Goal: Entertainment & Leisure: Consume media (video, audio)

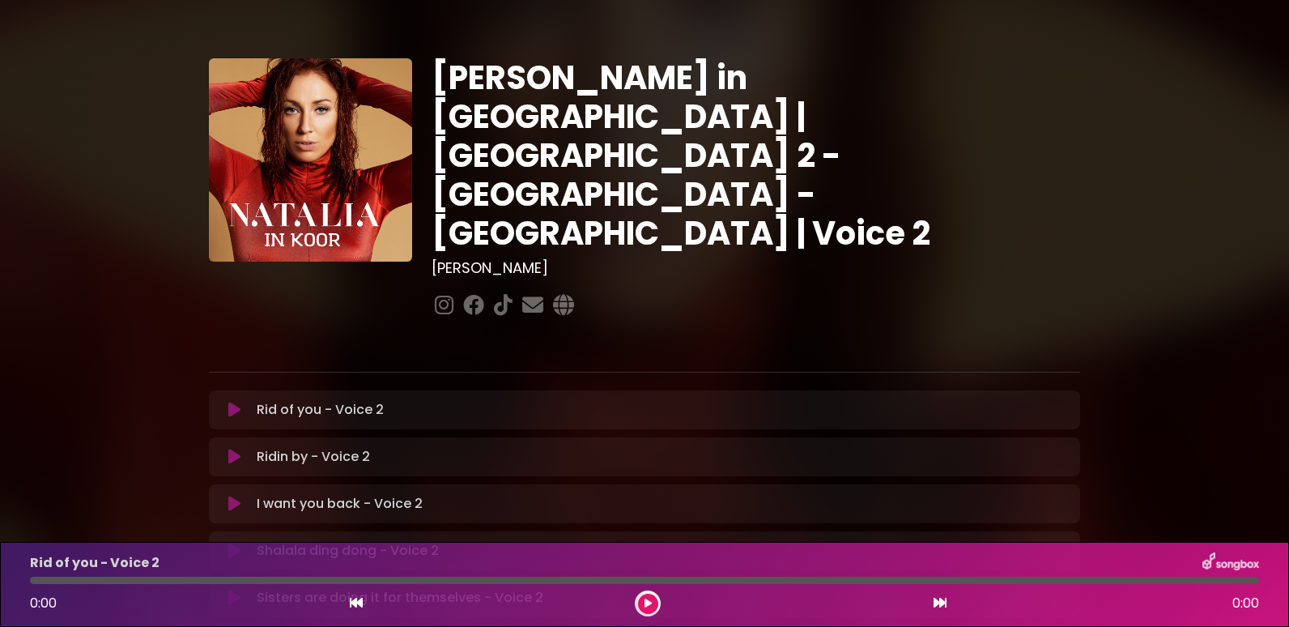
click at [236, 402] on icon at bounding box center [234, 410] width 12 height 16
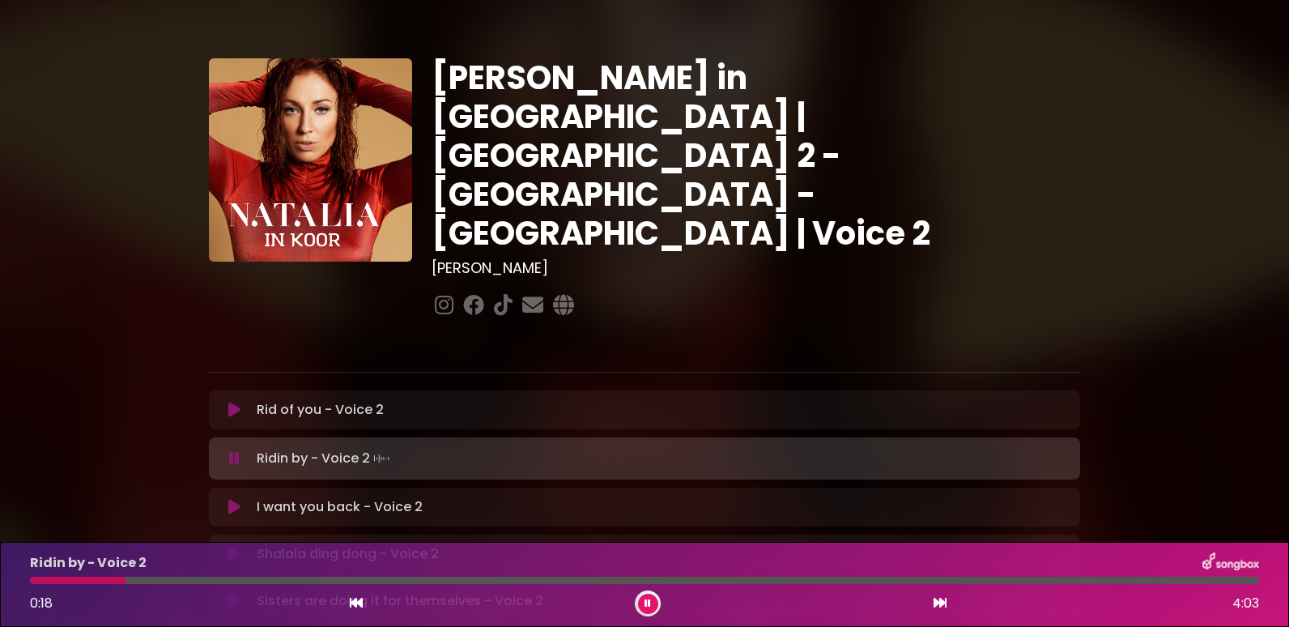
click at [188, 581] on div at bounding box center [644, 580] width 1229 height 7
click at [706, 577] on div at bounding box center [644, 580] width 1229 height 7
click at [815, 580] on div at bounding box center [644, 580] width 1229 height 7
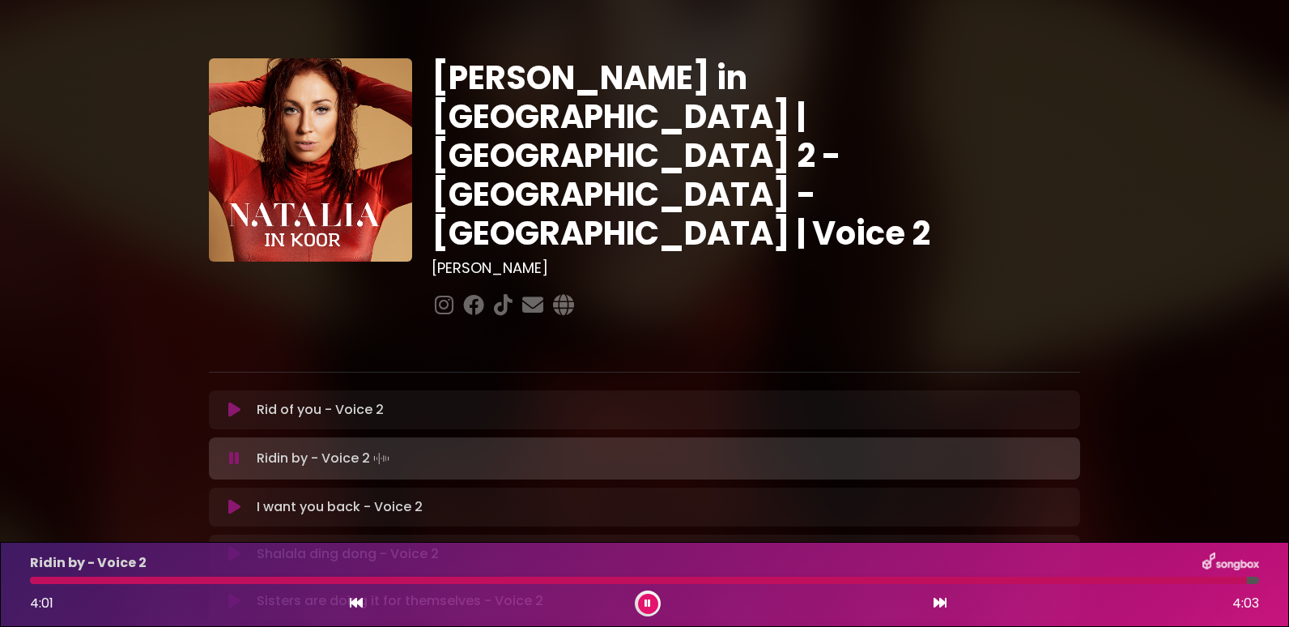
click at [650, 606] on icon at bounding box center [648, 604] width 6 height 10
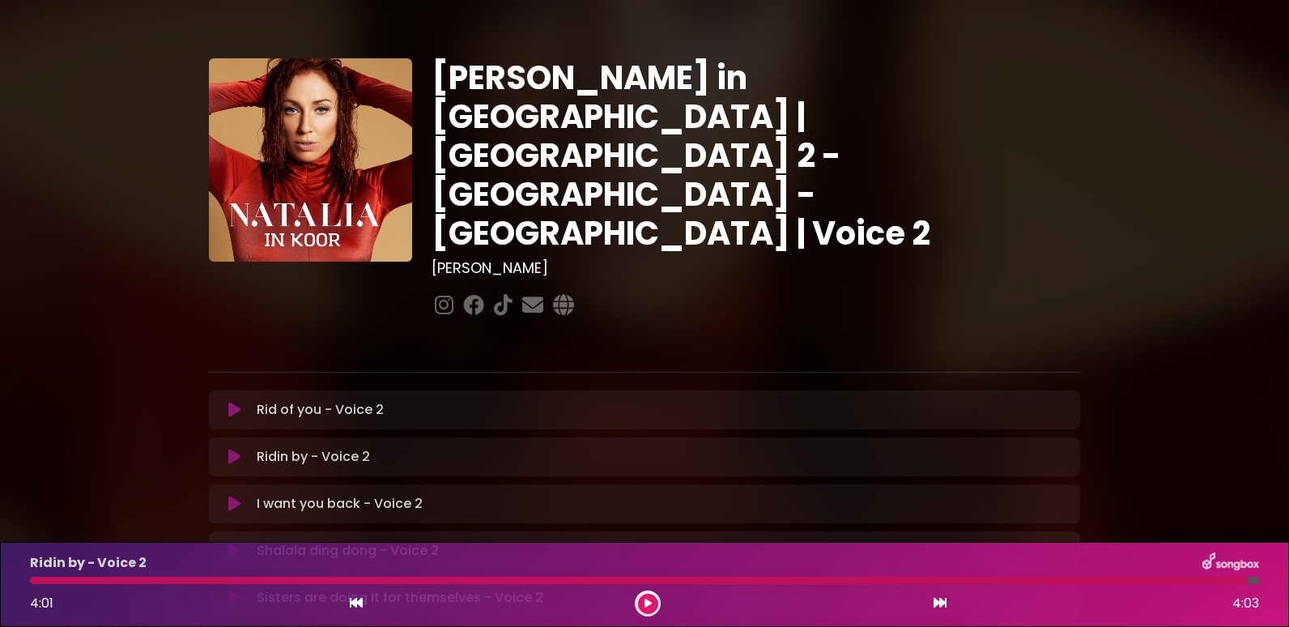
click at [650, 606] on icon at bounding box center [648, 604] width 7 height 10
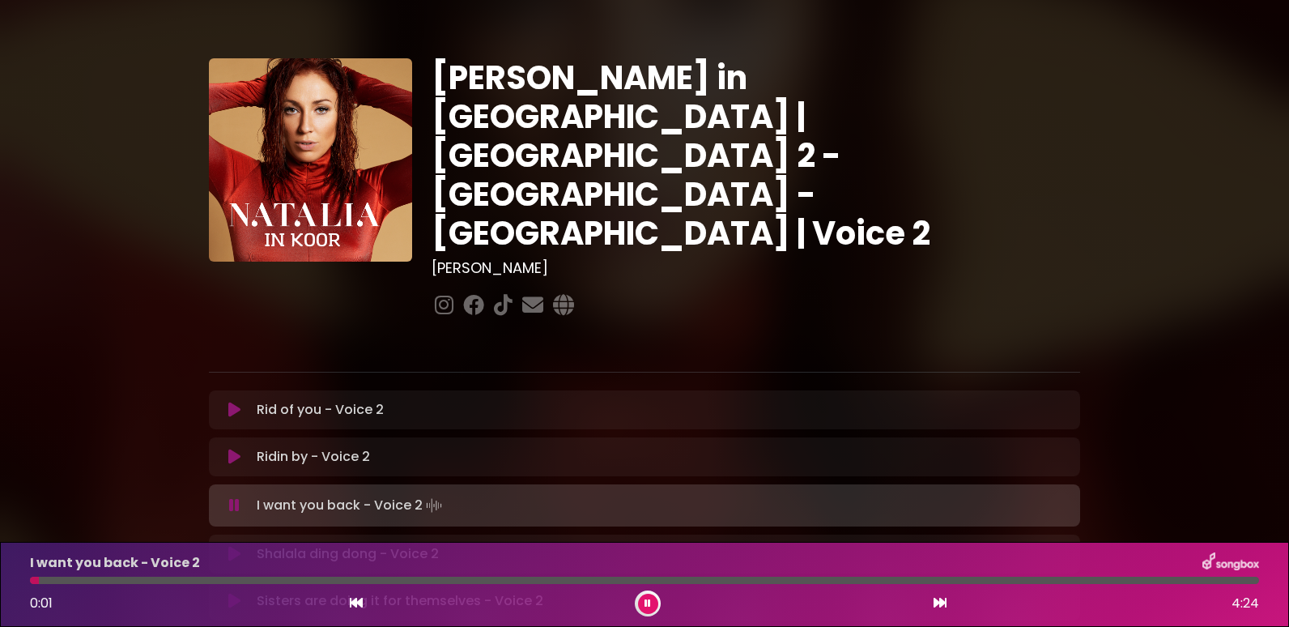
click at [120, 584] on div "I want you back - Voice 2 0:01 4:24" at bounding box center [644, 584] width 1249 height 64
click at [147, 580] on div at bounding box center [644, 580] width 1229 height 7
click at [233, 579] on div at bounding box center [644, 580] width 1229 height 7
click at [456, 583] on div at bounding box center [644, 580] width 1229 height 7
click at [945, 580] on div at bounding box center [644, 580] width 1229 height 7
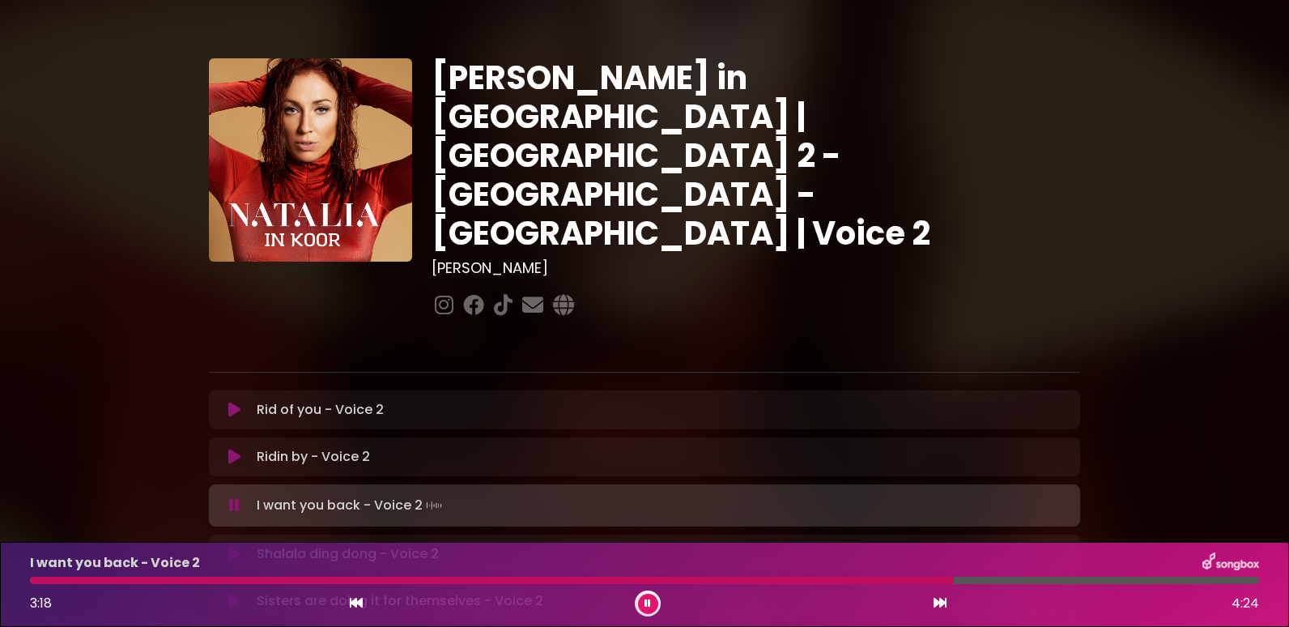
click at [934, 579] on div at bounding box center [492, 580] width 924 height 7
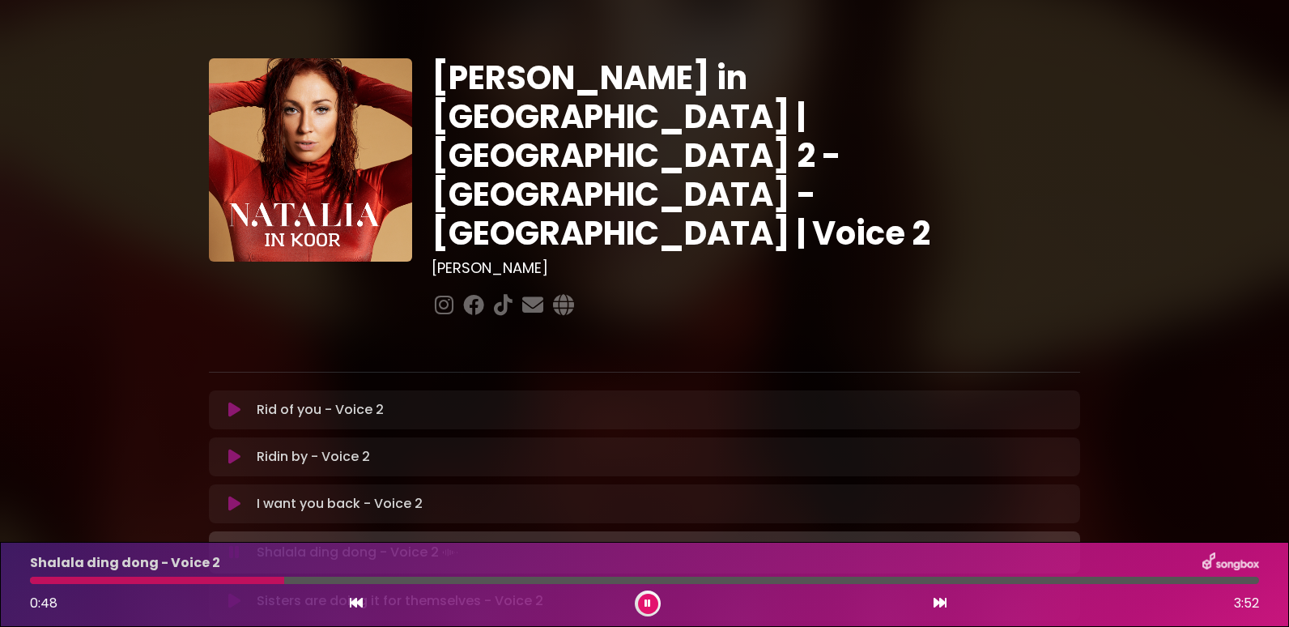
click at [326, 578] on div at bounding box center [644, 580] width 1229 height 7
click at [662, 580] on div at bounding box center [644, 580] width 1229 height 7
click at [951, 578] on div at bounding box center [644, 580] width 1229 height 7
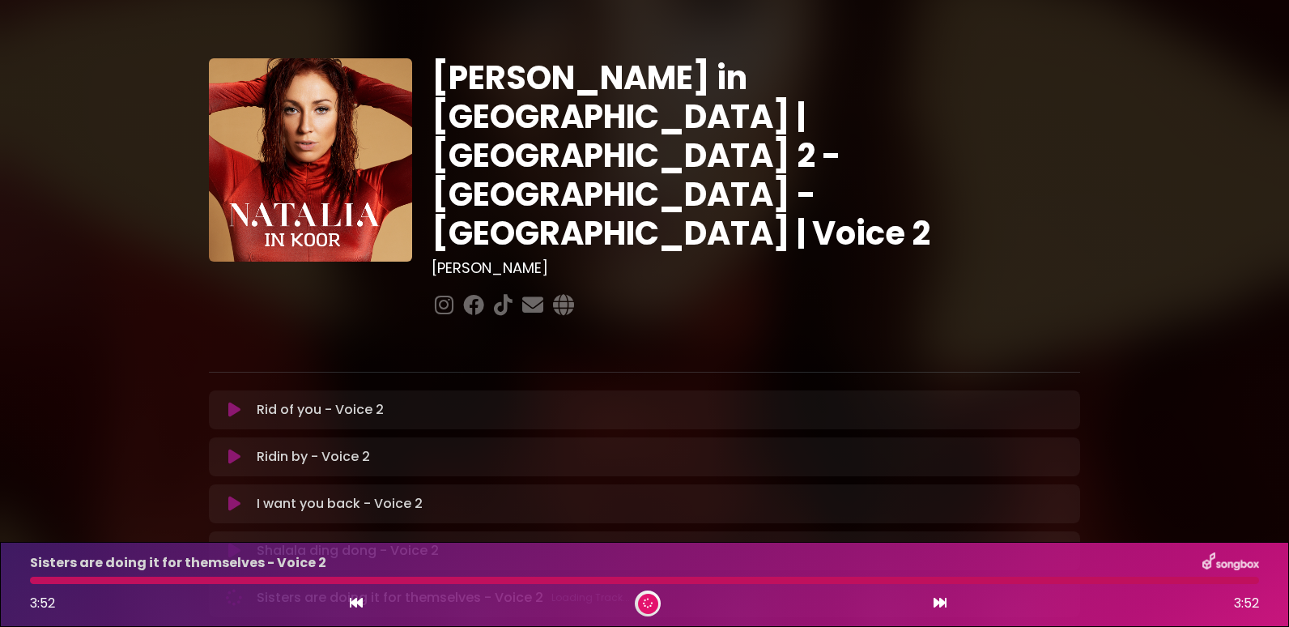
drag, startPoint x: 1168, startPoint y: 581, endPoint x: 1262, endPoint y: 586, distance: 94.1
click at [1262, 586] on div "Sisters are doing it for themselves - Voice 2 3:52 3:52" at bounding box center [644, 584] width 1249 height 64
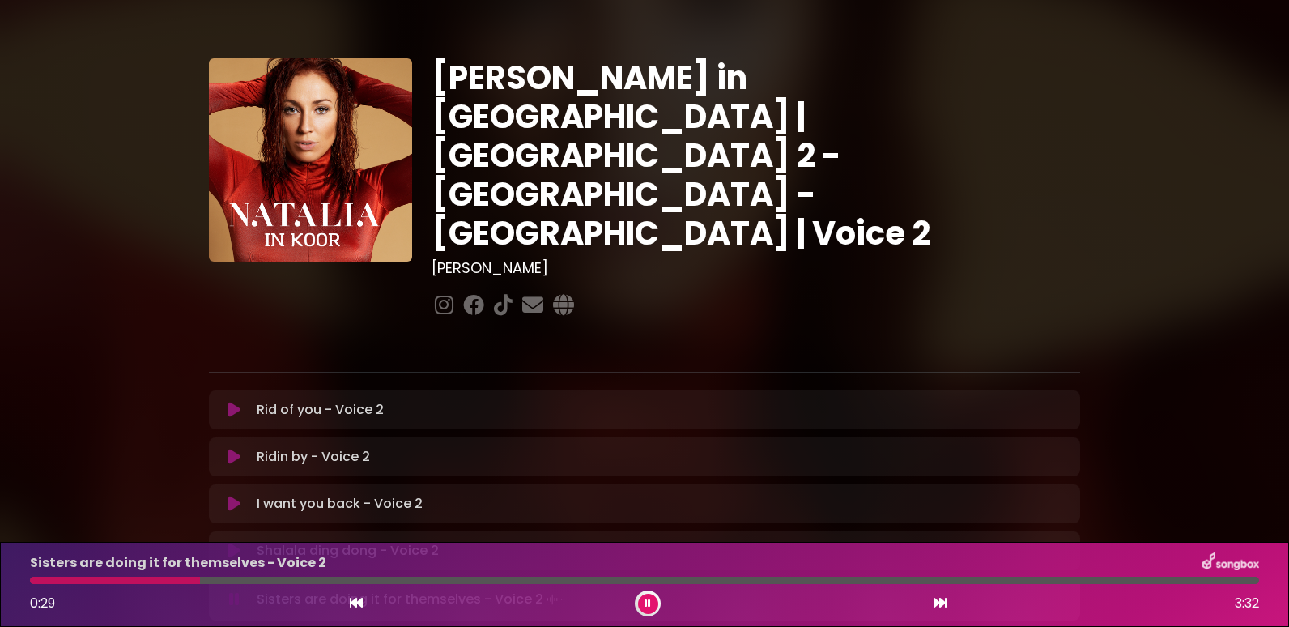
click at [247, 580] on div at bounding box center [644, 580] width 1229 height 7
click at [246, 580] on div at bounding box center [156, 580] width 253 height 7
click at [232, 580] on div at bounding box center [140, 580] width 220 height 7
click at [377, 582] on div at bounding box center [644, 580] width 1229 height 7
click at [449, 581] on div at bounding box center [644, 580] width 1229 height 7
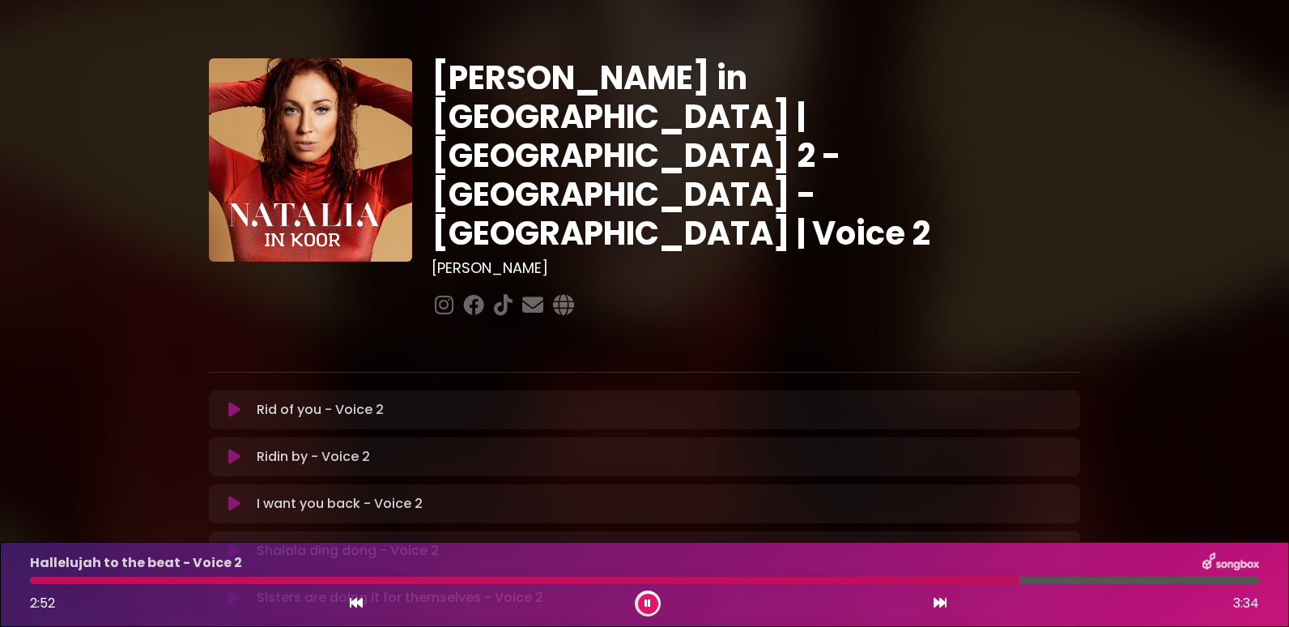
click at [1199, 581] on div at bounding box center [644, 580] width 1229 height 7
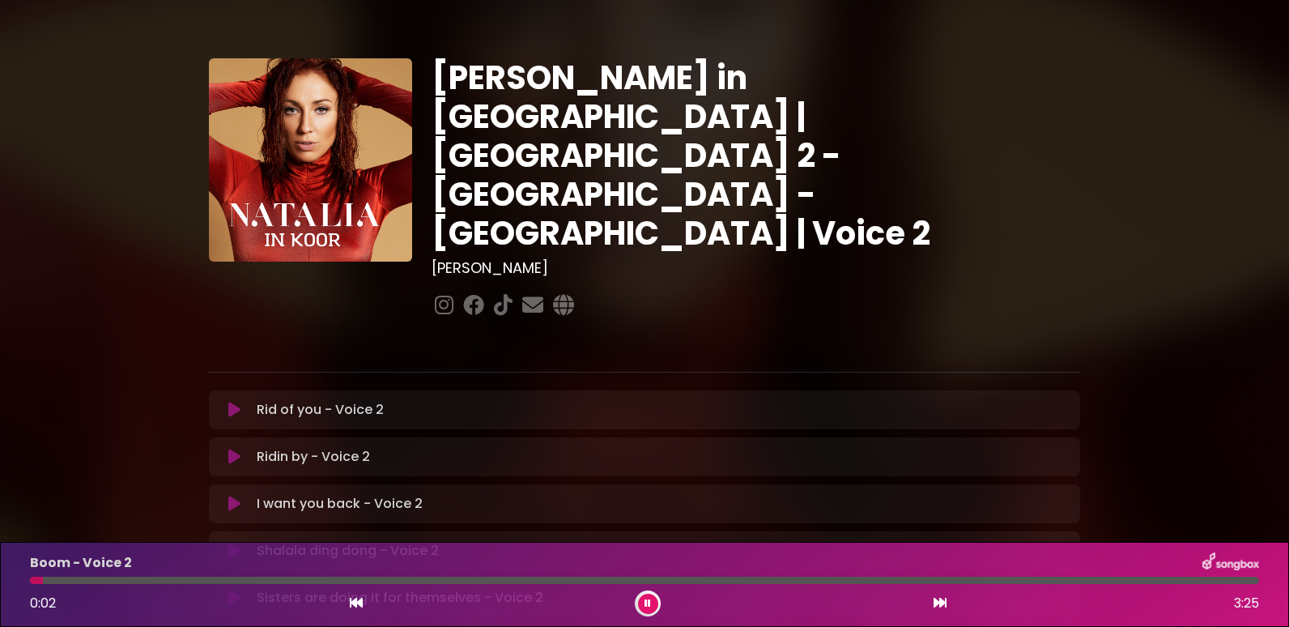
click at [129, 581] on div at bounding box center [644, 580] width 1229 height 7
click at [245, 581] on div at bounding box center [644, 580] width 1229 height 7
click at [216, 578] on div at bounding box center [151, 580] width 242 height 7
click at [211, 579] on div at bounding box center [133, 580] width 206 height 7
click at [190, 579] on div at bounding box center [128, 580] width 197 height 7
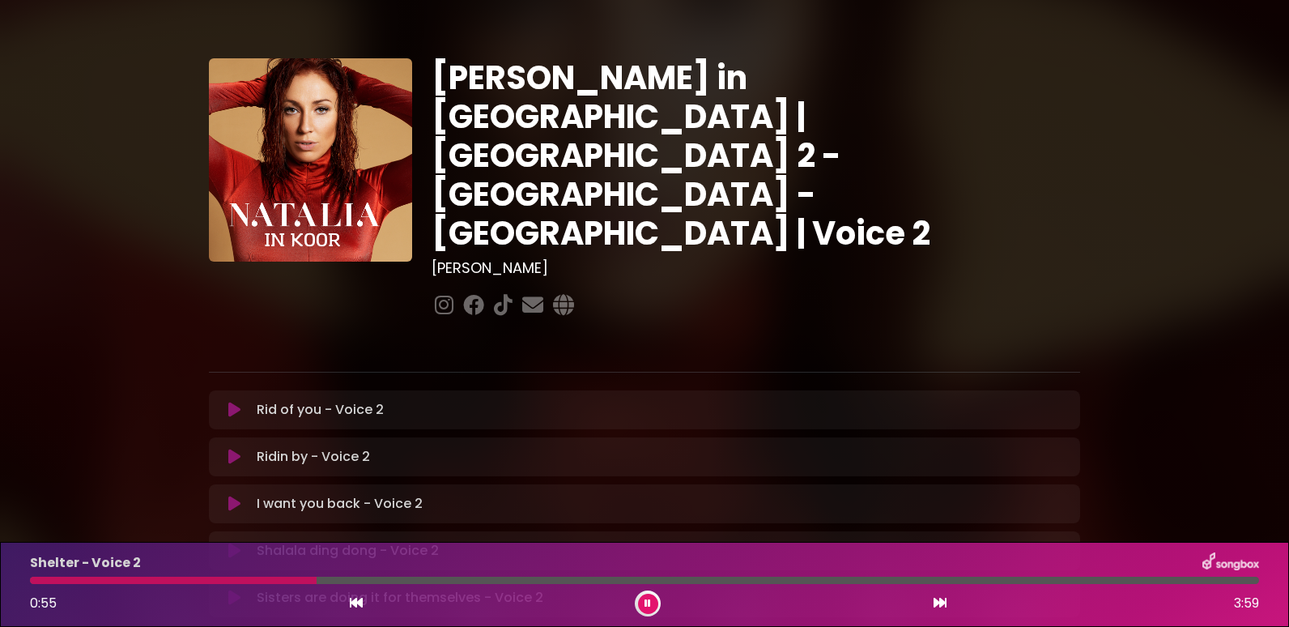
click at [354, 579] on div at bounding box center [644, 580] width 1229 height 7
click at [895, 581] on div at bounding box center [644, 580] width 1229 height 7
click at [943, 577] on div at bounding box center [644, 580] width 1229 height 7
click at [986, 581] on div at bounding box center [644, 580] width 1229 height 7
click at [123, 586] on div "All or nothing - Voice 2 0:04 3:45" at bounding box center [644, 584] width 1249 height 64
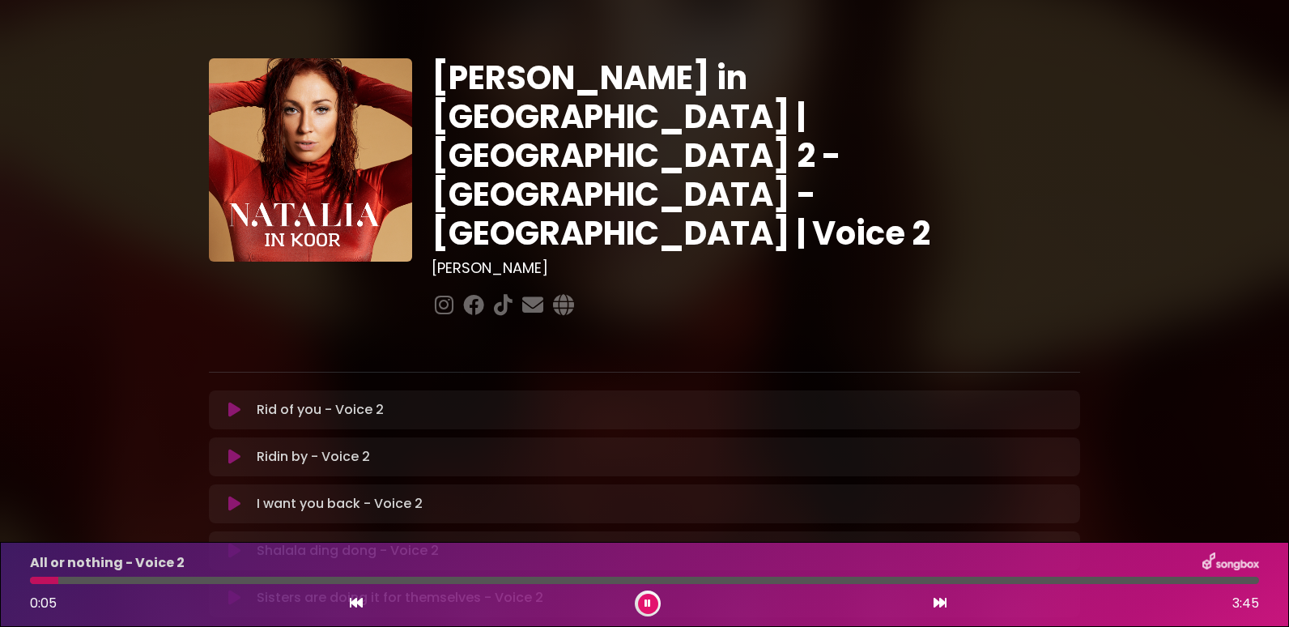
click at [121, 583] on div at bounding box center [644, 580] width 1229 height 7
click at [479, 581] on div at bounding box center [644, 580] width 1229 height 7
click at [646, 599] on icon at bounding box center [648, 603] width 11 height 11
click at [652, 604] on button at bounding box center [648, 604] width 20 height 20
click at [96, 581] on div at bounding box center [644, 580] width 1229 height 7
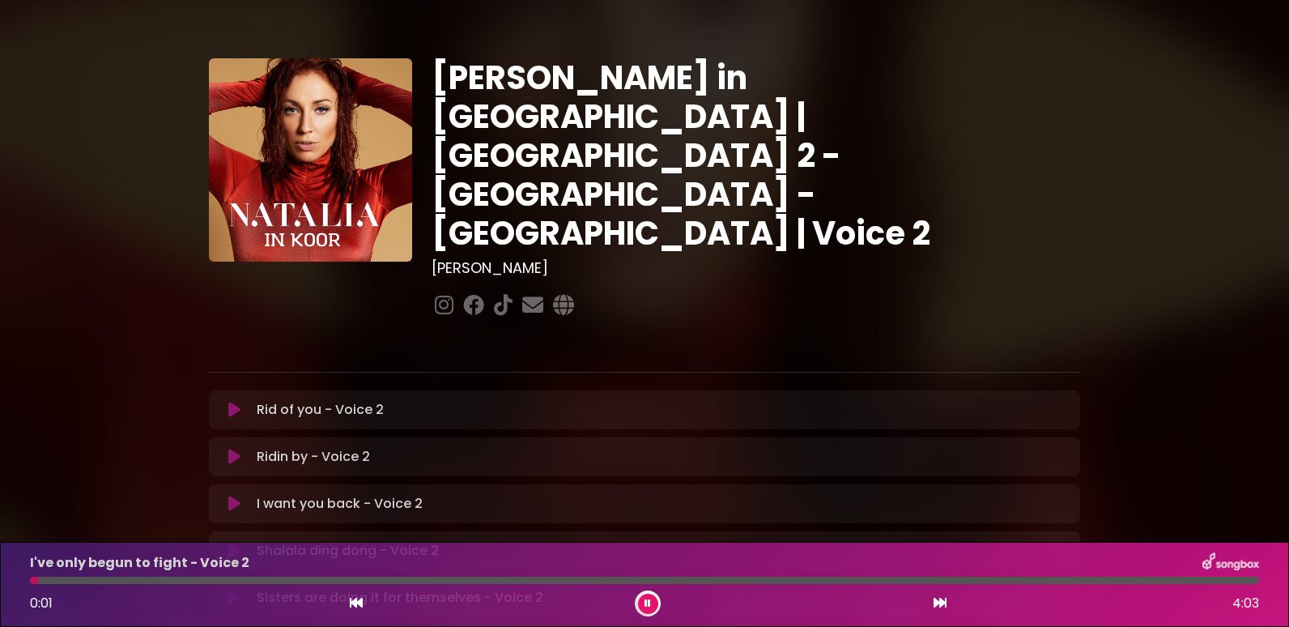
click at [92, 581] on div at bounding box center [644, 580] width 1229 height 7
click at [137, 581] on div at bounding box center [644, 580] width 1229 height 7
click at [229, 579] on div at bounding box center [644, 580] width 1229 height 7
click at [477, 581] on div at bounding box center [644, 580] width 1229 height 7
click at [865, 582] on div at bounding box center [644, 580] width 1229 height 7
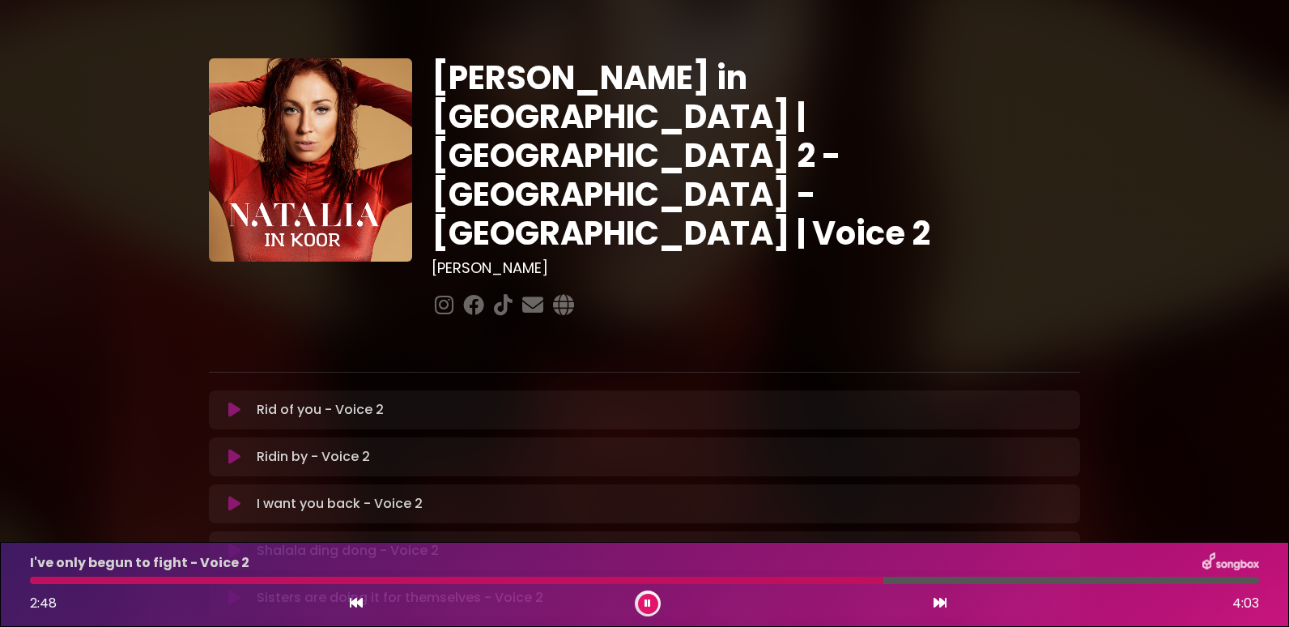
click at [853, 580] on div at bounding box center [457, 580] width 854 height 7
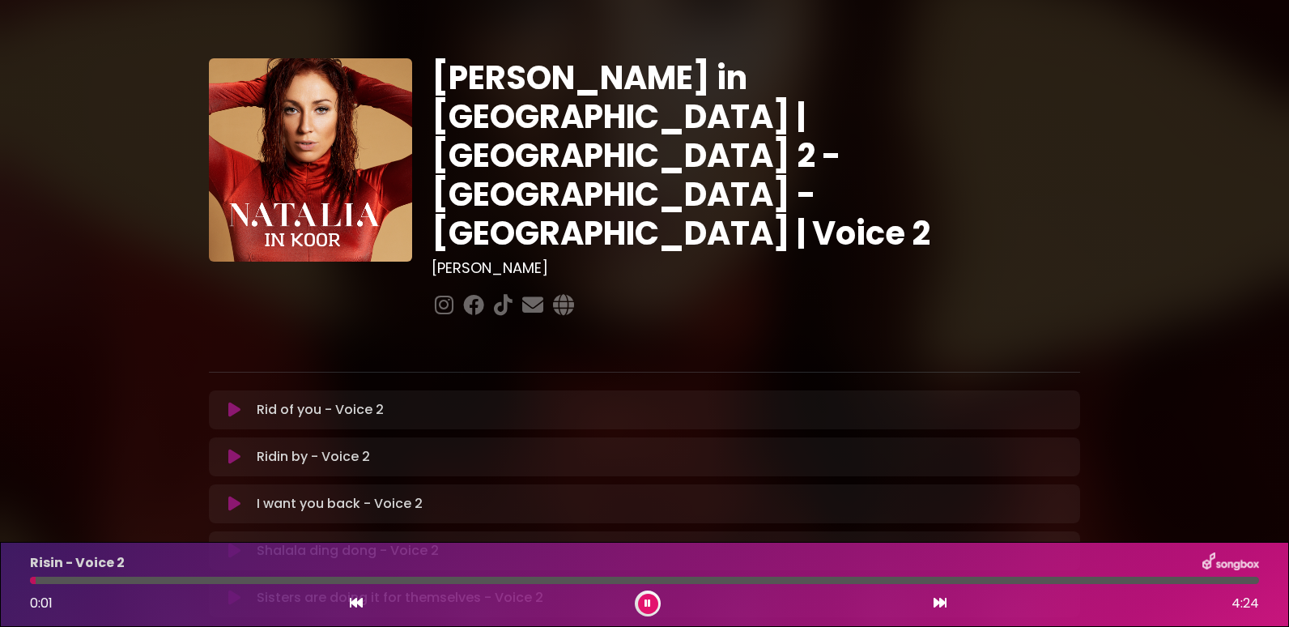
click at [650, 601] on icon at bounding box center [647, 603] width 9 height 11
click at [650, 601] on icon at bounding box center [648, 604] width 12 height 12
click at [205, 581] on div at bounding box center [644, 580] width 1229 height 7
click at [518, 581] on div at bounding box center [644, 580] width 1229 height 7
